Goal: Understand process/instructions

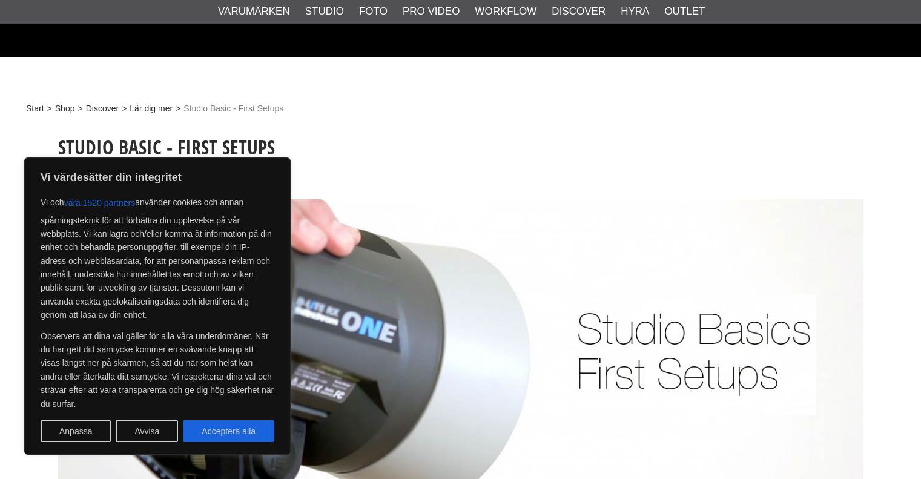
scroll to position [136, 0]
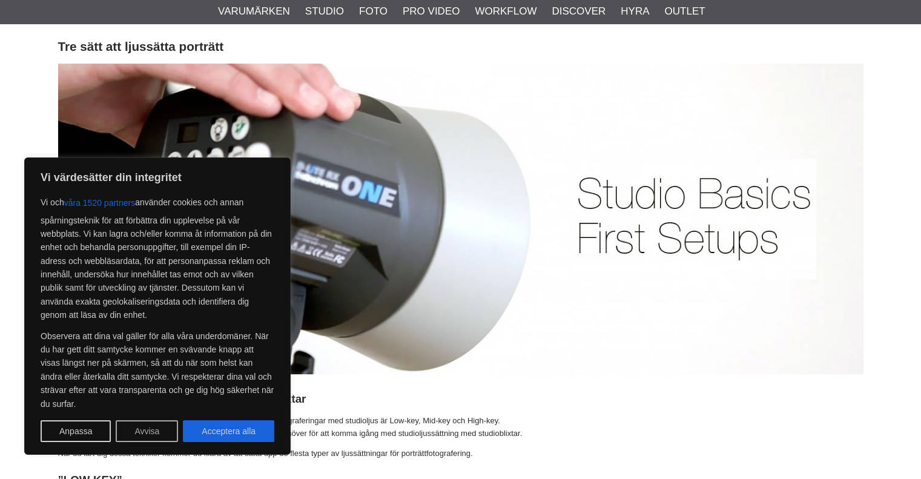
click at [157, 437] on button "Avvisa" at bounding box center [147, 431] width 62 height 22
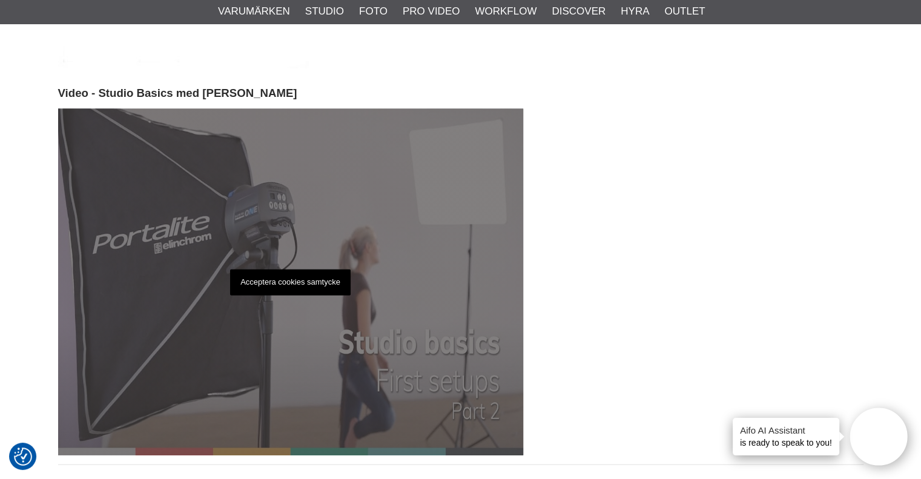
scroll to position [2636, 0]
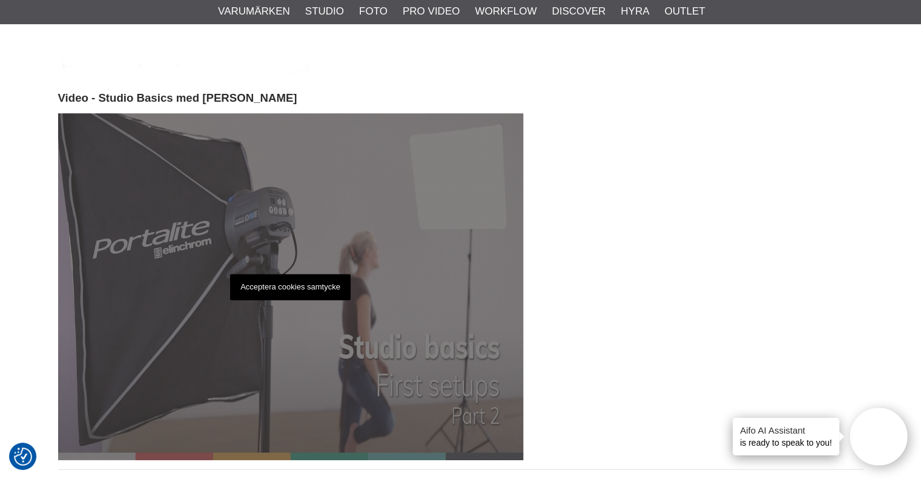
click at [287, 274] on p "Acceptera cookies samtycke" at bounding box center [290, 287] width 121 height 26
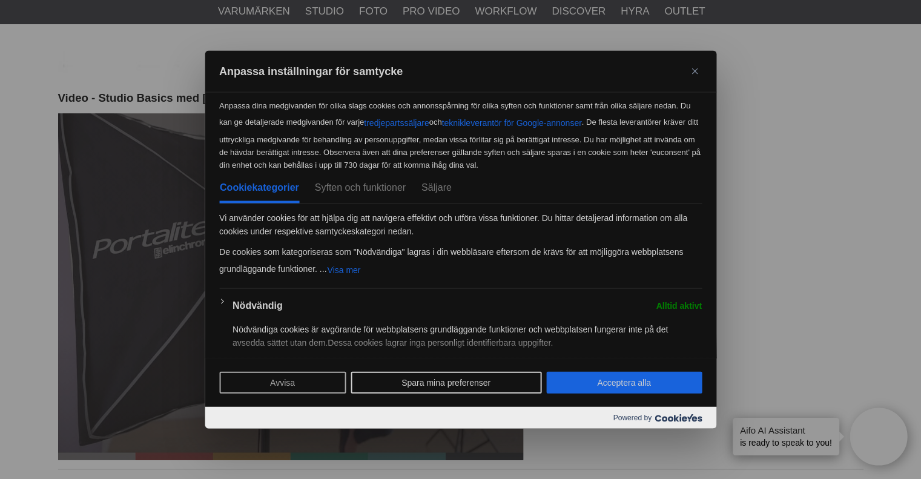
click at [303, 382] on button "Avvisa" at bounding box center [282, 383] width 127 height 22
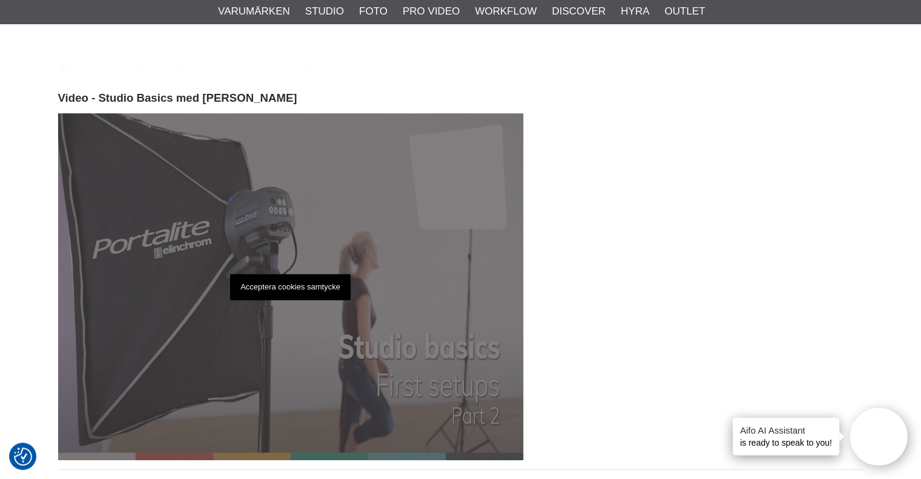
click at [293, 274] on p "Acceptera cookies samtycke" at bounding box center [290, 287] width 121 height 26
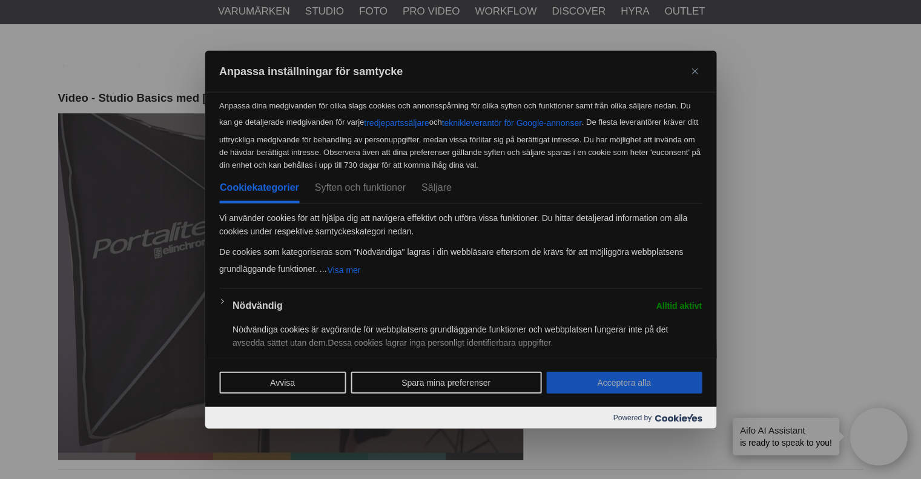
click at [618, 388] on button "Acceptera alla" at bounding box center [624, 383] width 156 height 22
checkbox input "true"
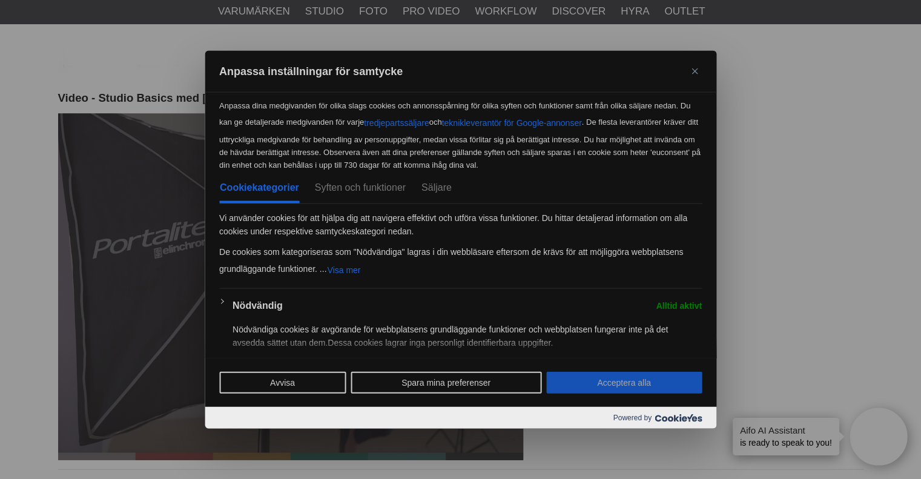
checkbox input "true"
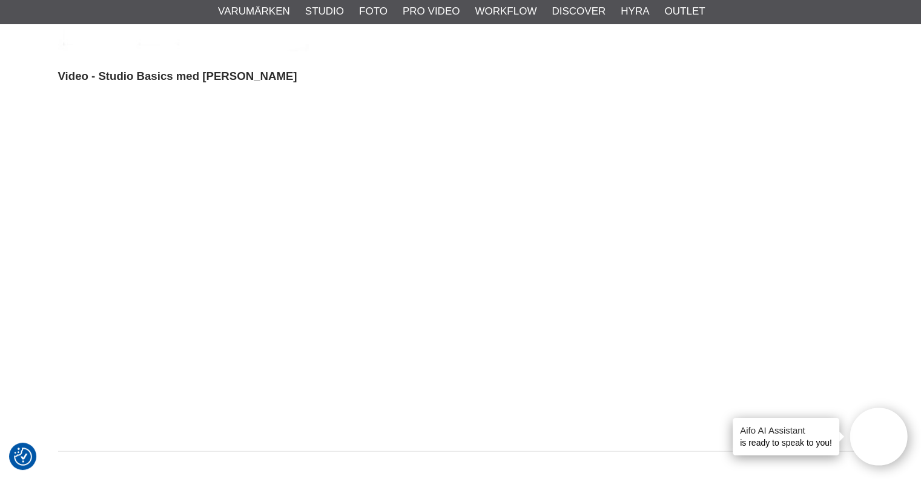
scroll to position [2648, 0]
